Goal: Information Seeking & Learning: Learn about a topic

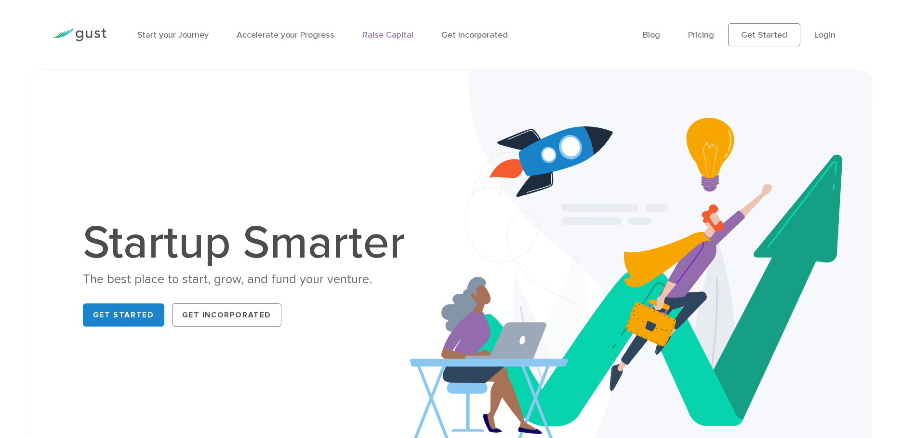
click at [393, 34] on link "Raise Capital" at bounding box center [388, 35] width 51 height 10
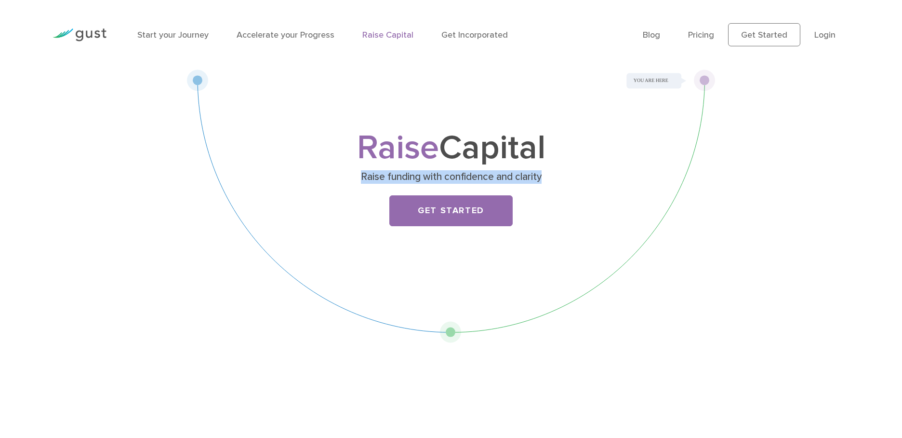
drag, startPoint x: 361, startPoint y: 175, endPoint x: 600, endPoint y: 175, distance: 239.1
click at [600, 175] on p "Raise funding with confidence and clarity" at bounding box center [452, 176] width 374 height 13
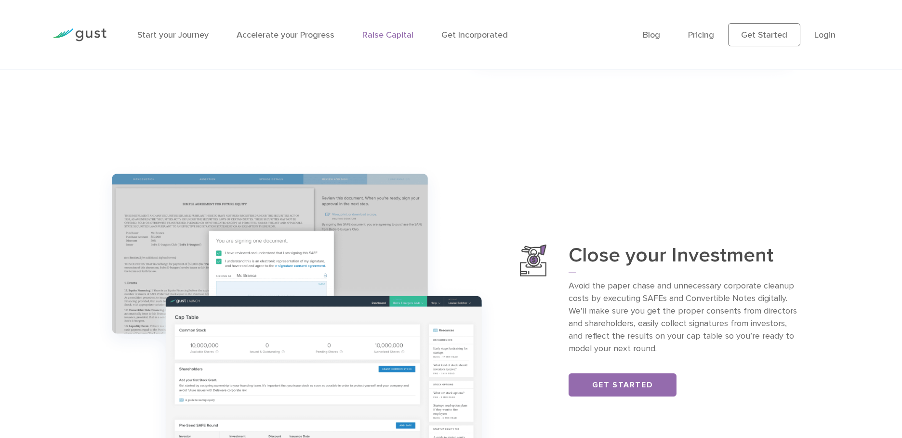
scroll to position [1119, 0]
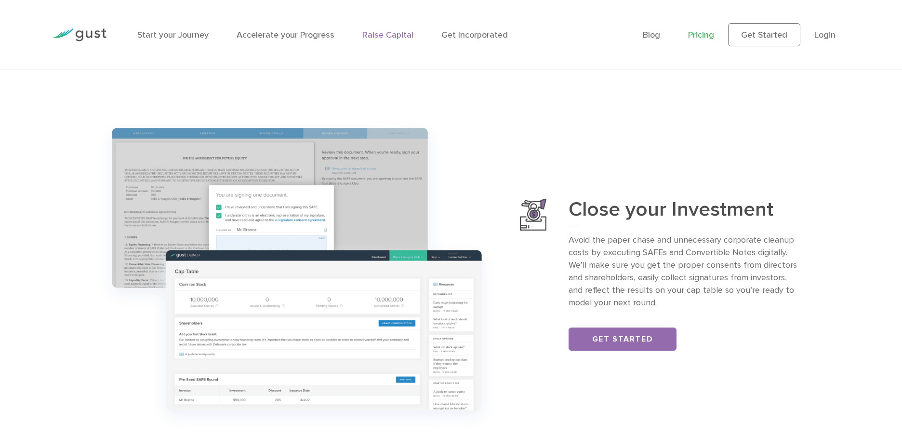
click at [705, 38] on link "Pricing" at bounding box center [701, 35] width 26 height 10
